Goal: Task Accomplishment & Management: Manage account settings

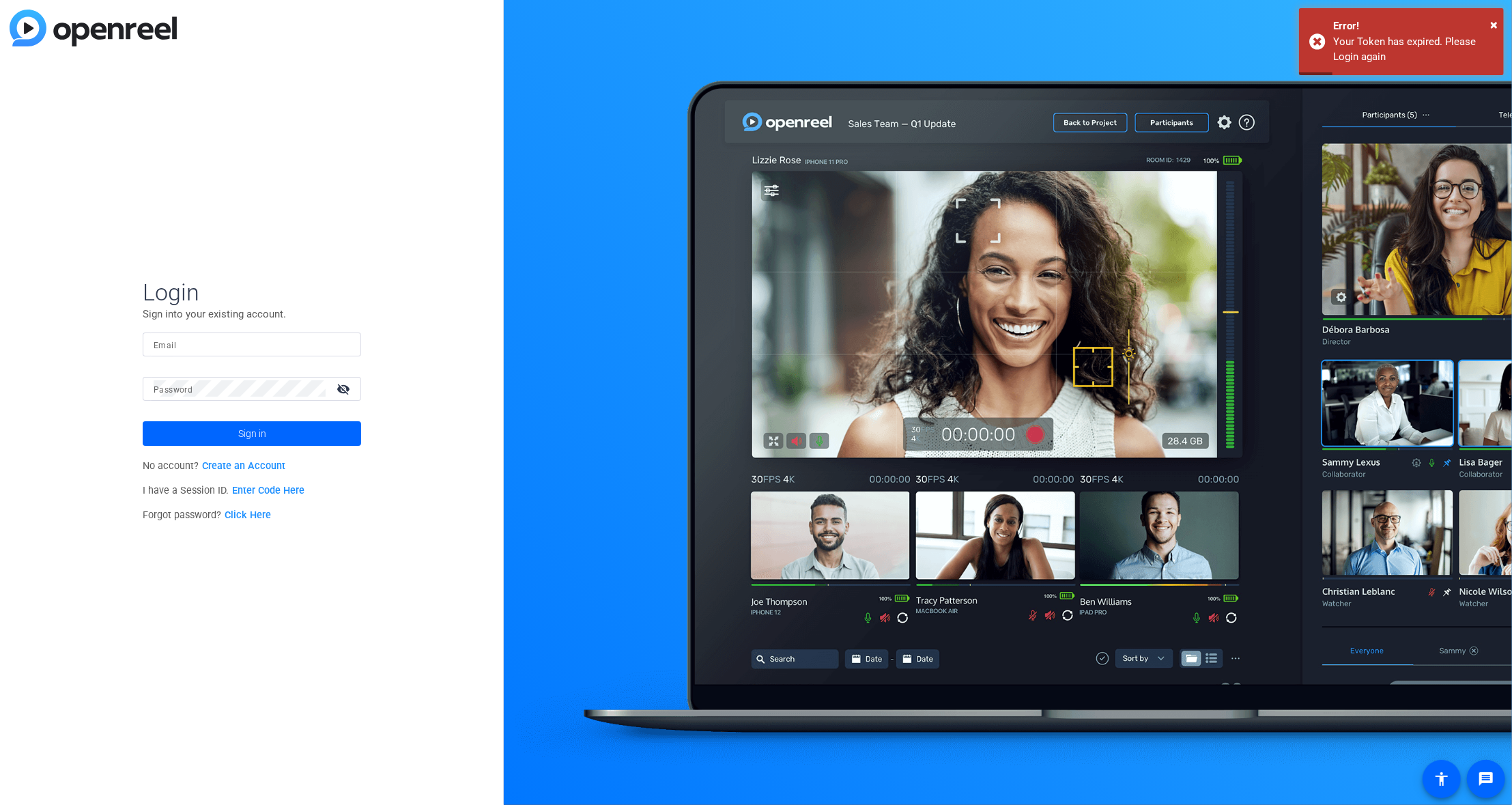
click at [216, 350] on input "Email" at bounding box center [252, 344] width 197 height 16
type input "mike.lawrence@thermofisher.com"
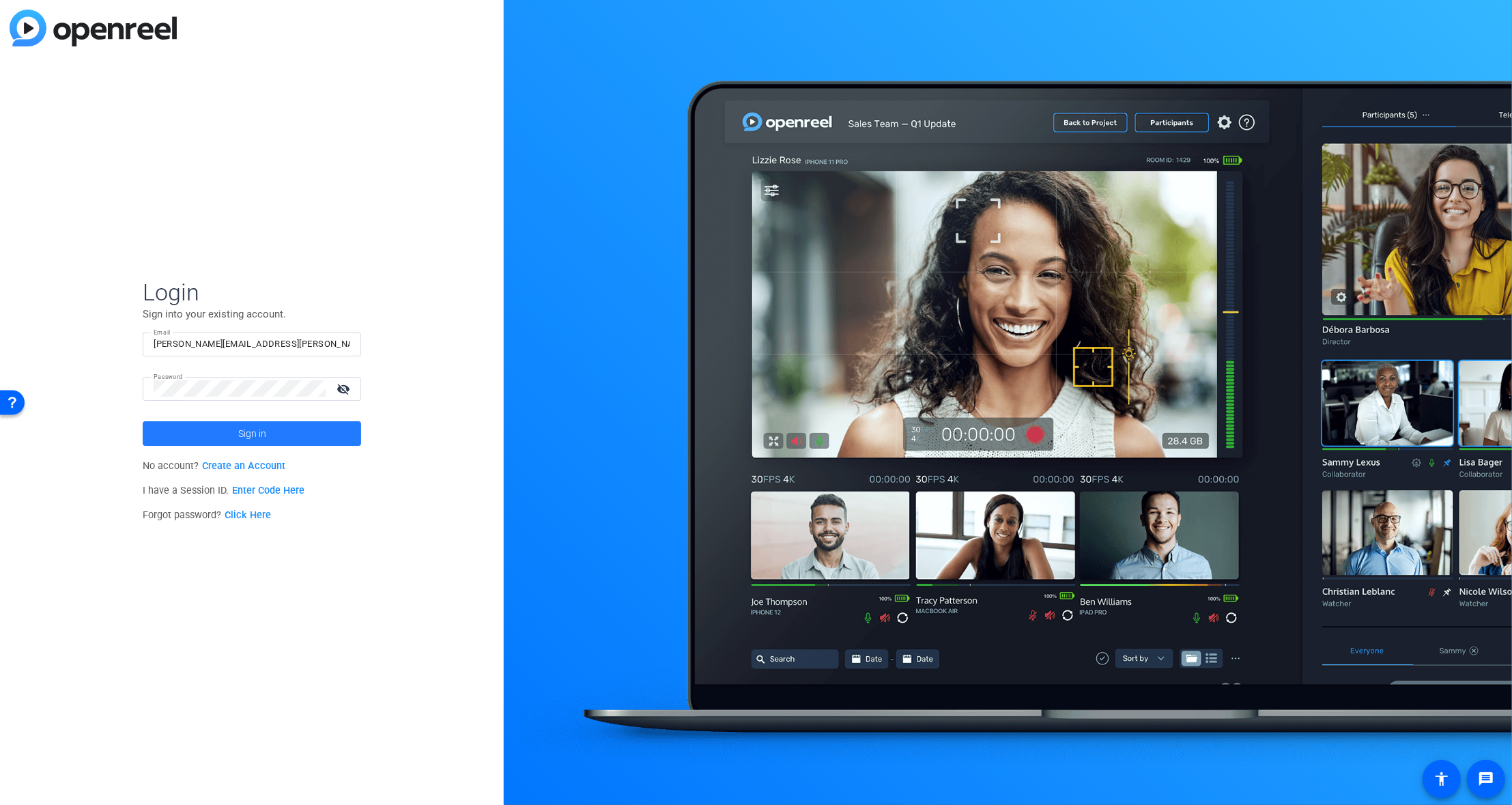
click at [252, 437] on span "Sign in" at bounding box center [252, 434] width 28 height 34
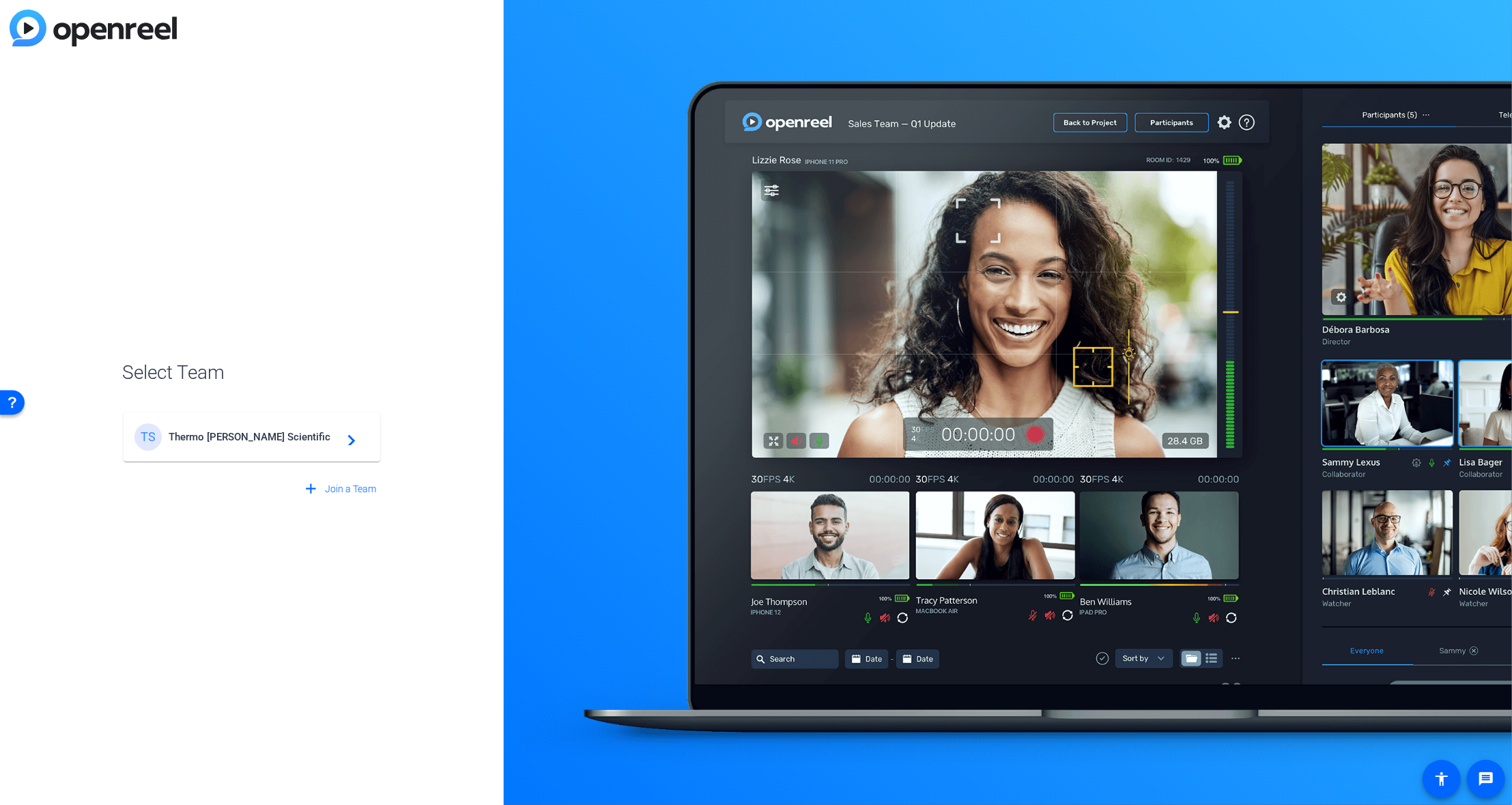
click at [351, 443] on mat-icon "navigate_next" at bounding box center [347, 436] width 16 height 16
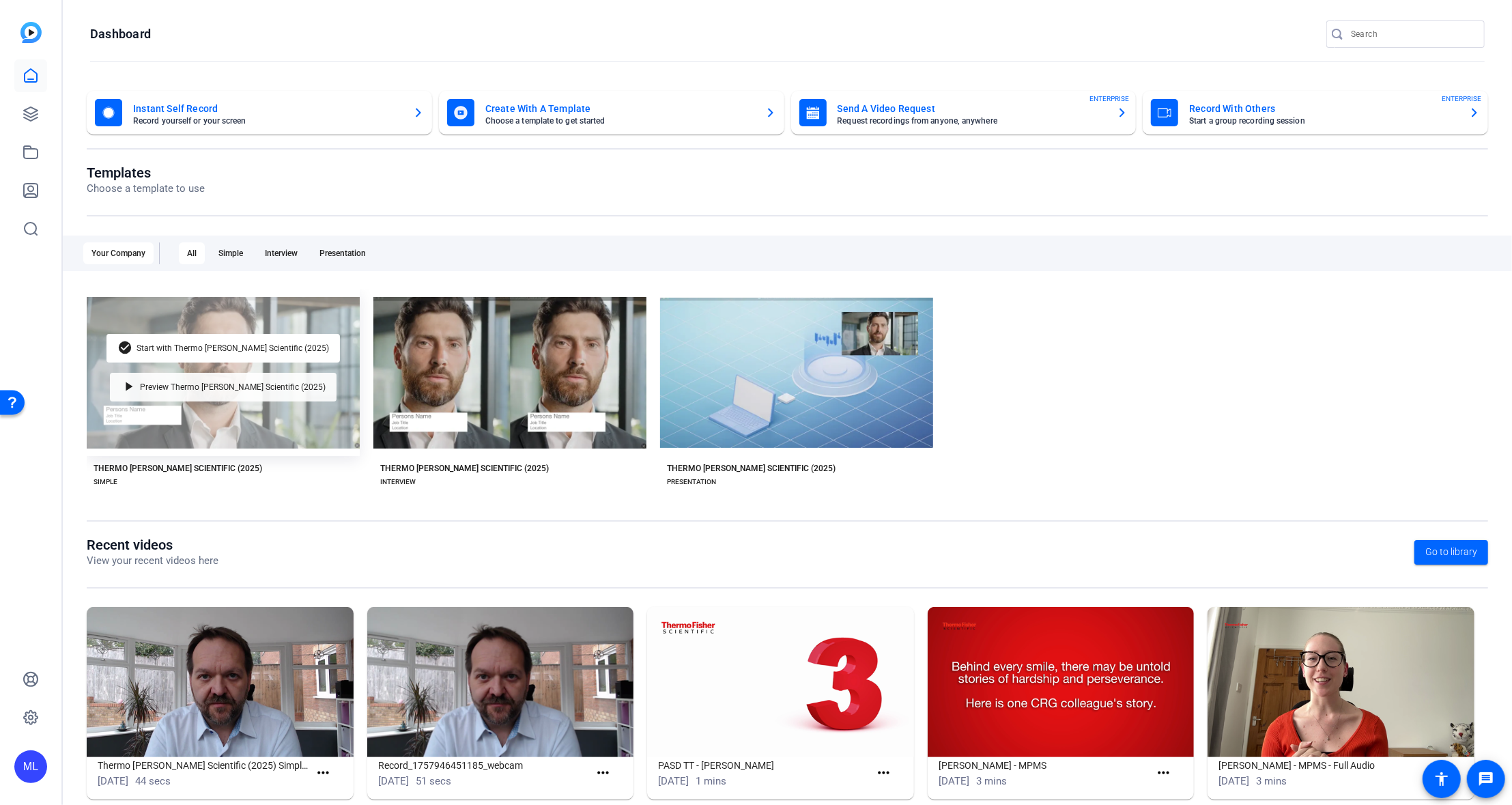
scroll to position [25, 0]
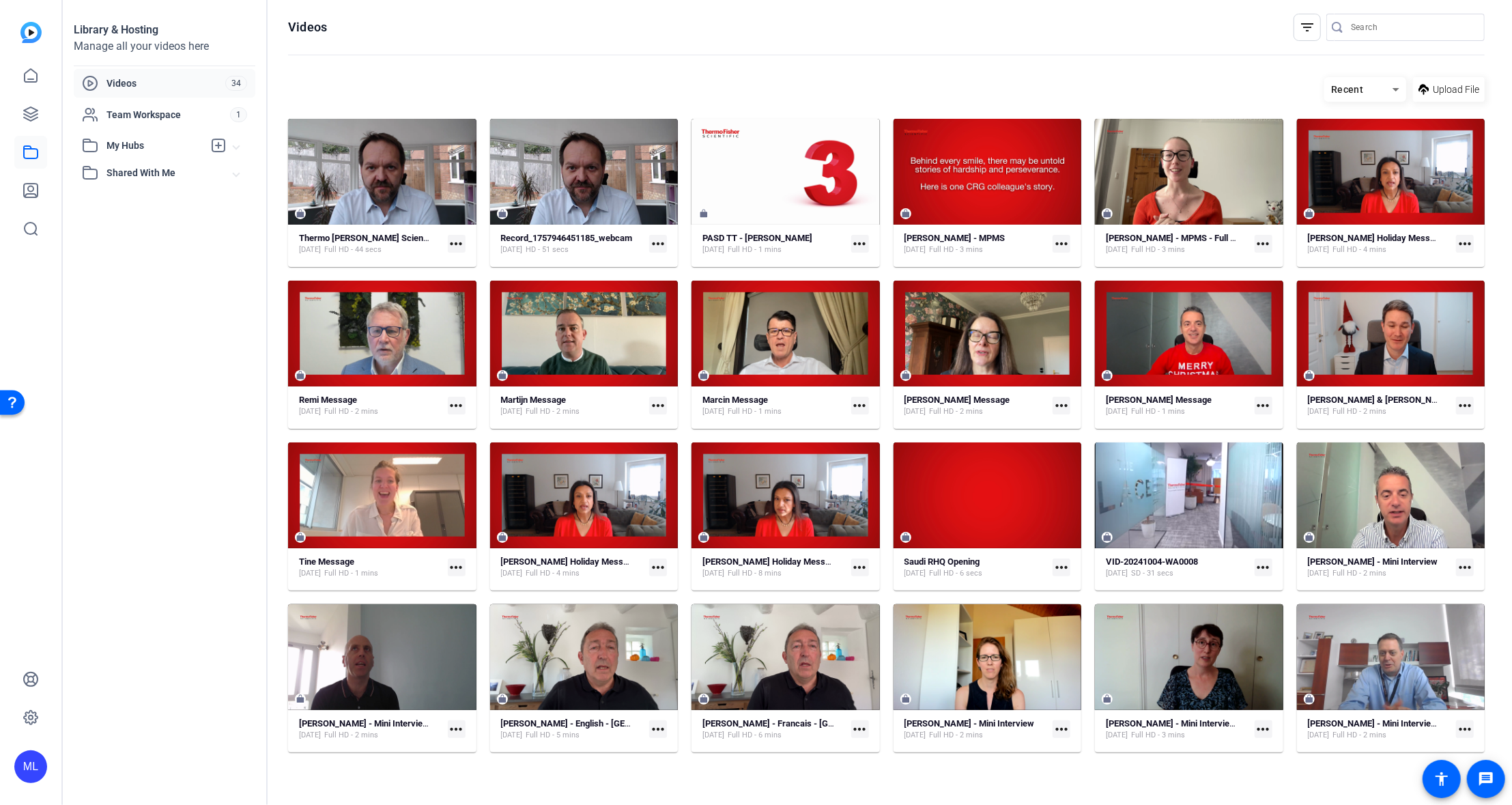
click at [1502, 136] on div "Videos filter_list Recent Upload File Thermo [PERSON_NAME] Scientific (2025) Si…" at bounding box center [886, 402] width 1238 height 805
click at [1500, 134] on div "Videos filter_list Recent Upload File Thermo [PERSON_NAME] Scientific (2025) Si…" at bounding box center [886, 402] width 1238 height 805
